Goal: Information Seeking & Learning: Learn about a topic

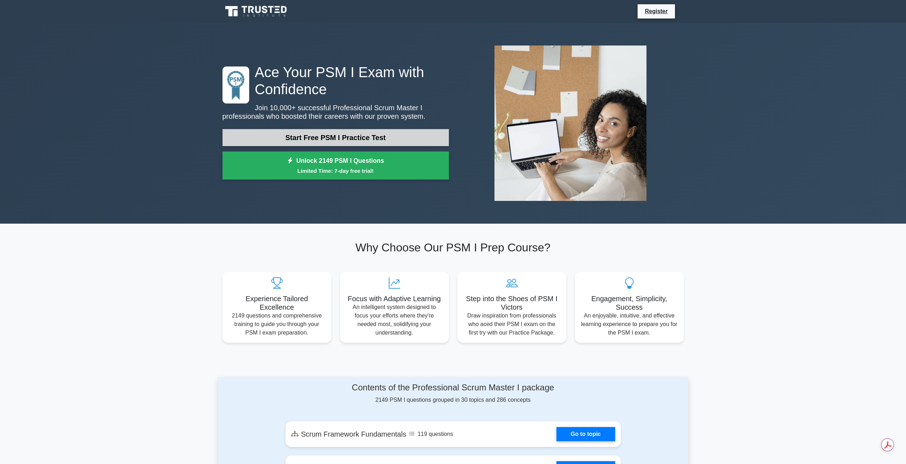
click at [334, 135] on link "Start Free PSM I Practice Test" at bounding box center [335, 137] width 226 height 17
